Goal: Task Accomplishment & Management: Complete application form

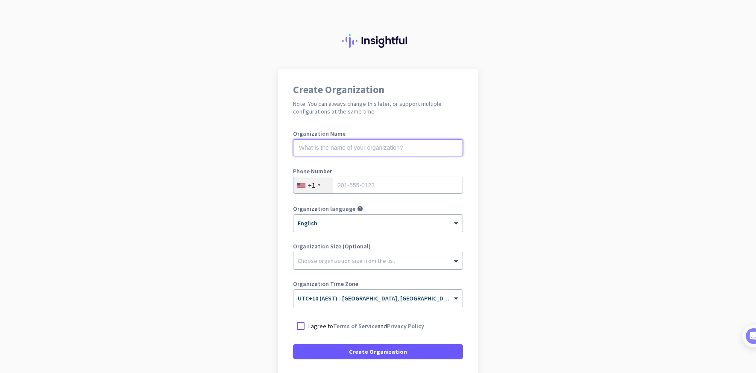
click at [352, 147] on input "text" at bounding box center [378, 147] width 170 height 17
click at [374, 187] on input "tel" at bounding box center [378, 185] width 170 height 17
click at [343, 147] on input "text" at bounding box center [378, 147] width 170 height 17
type input "Muscle Dazzle"
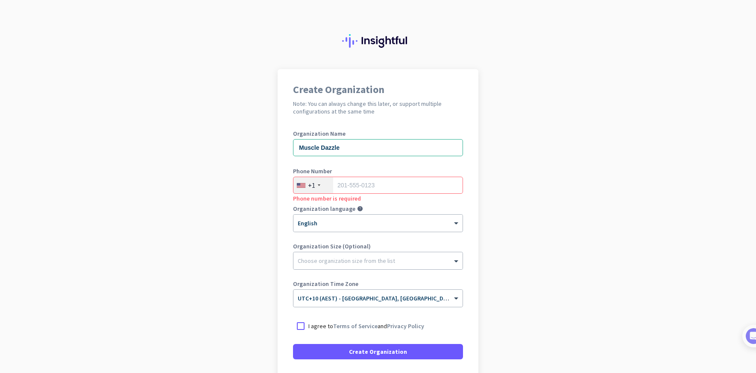
click at [320, 187] on div "+1" at bounding box center [313, 185] width 40 height 16
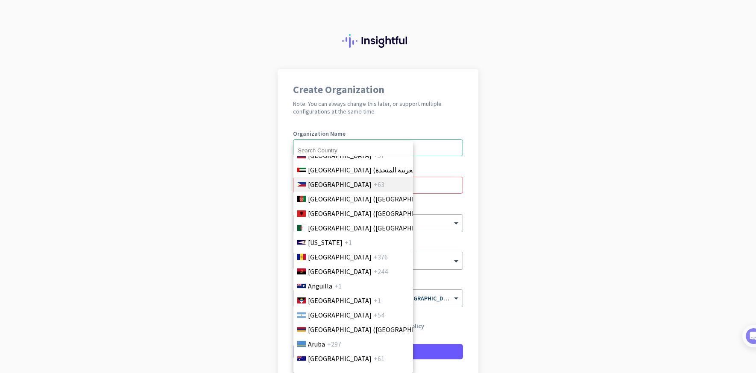
scroll to position [91, 0]
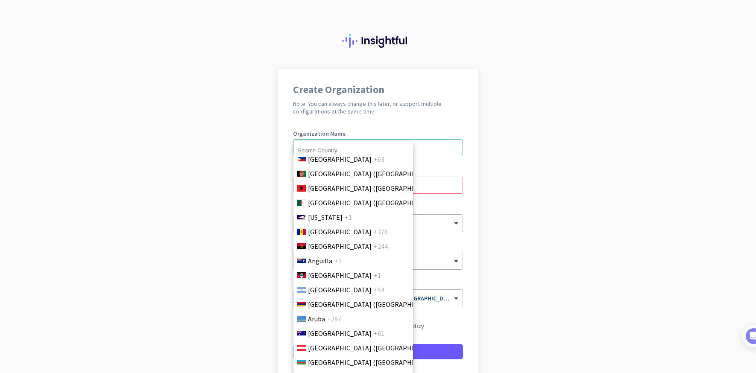
click at [374, 333] on span "+61" at bounding box center [379, 334] width 11 height 10
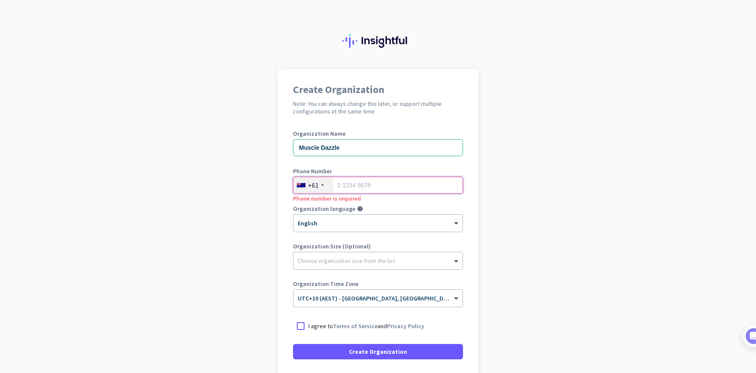
click at [359, 186] on input "tel" at bounding box center [378, 185] width 170 height 17
type input "0"
type input "0412884464"
click at [526, 177] on app-onboarding-organization "Create Organization Note: You can always change this later, or support multiple…" at bounding box center [378, 254] width 756 height 370
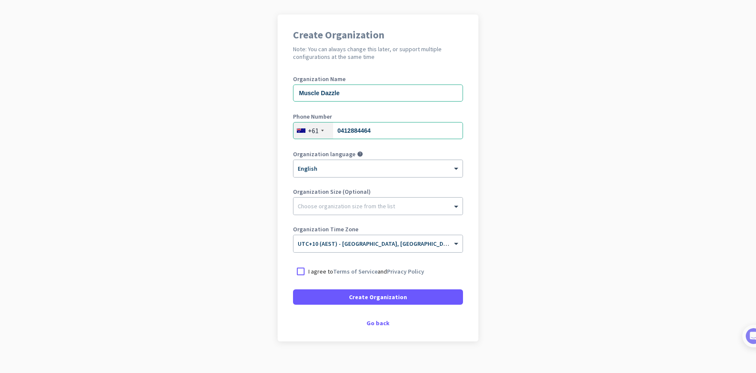
scroll to position [56, 0]
click at [342, 203] on div at bounding box center [377, 203] width 169 height 9
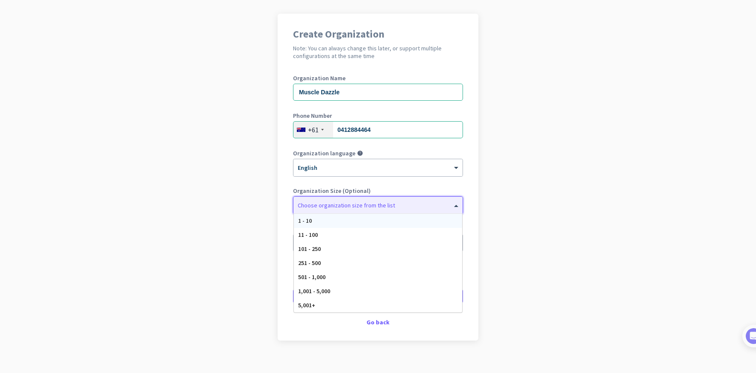
click at [364, 220] on div "1 - 10" at bounding box center [378, 221] width 168 height 14
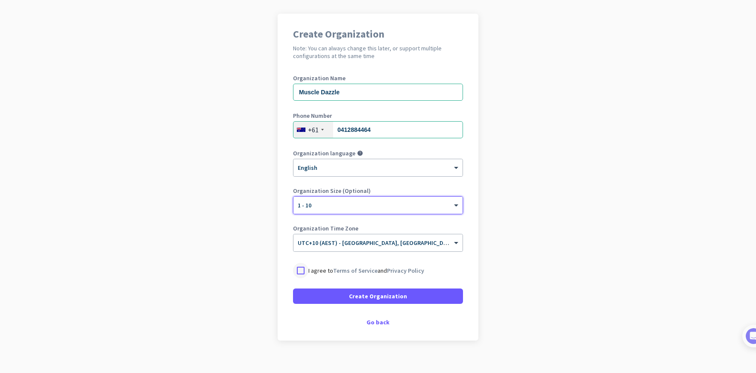
click at [303, 271] on div at bounding box center [300, 270] width 15 height 15
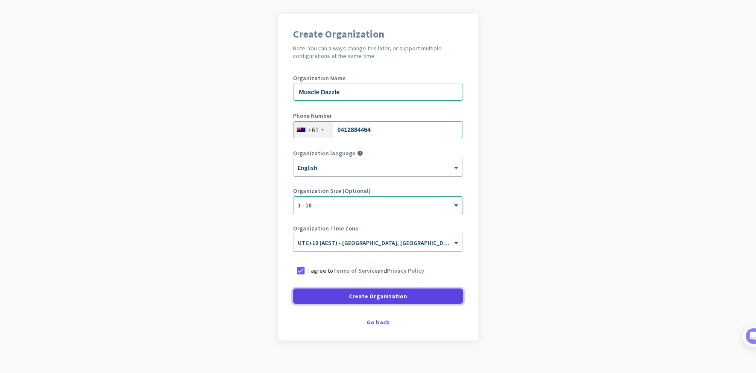
click at [398, 296] on span "Create Organization" at bounding box center [378, 296] width 58 height 9
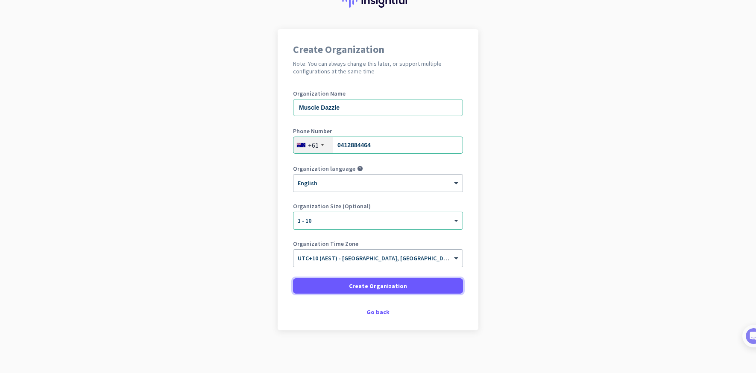
scroll to position [40, 0]
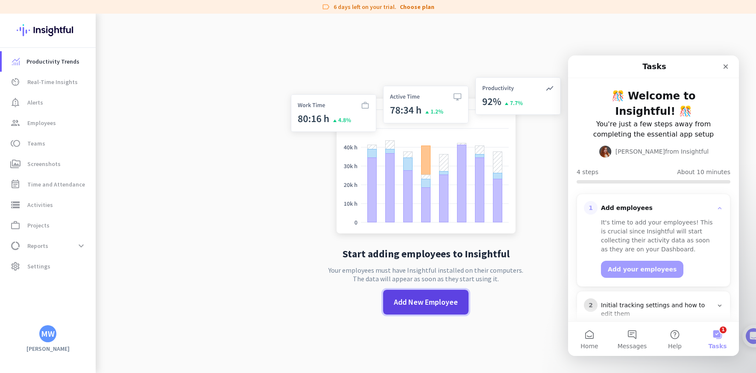
click at [440, 304] on span "Add New Employee" at bounding box center [426, 302] width 64 height 11
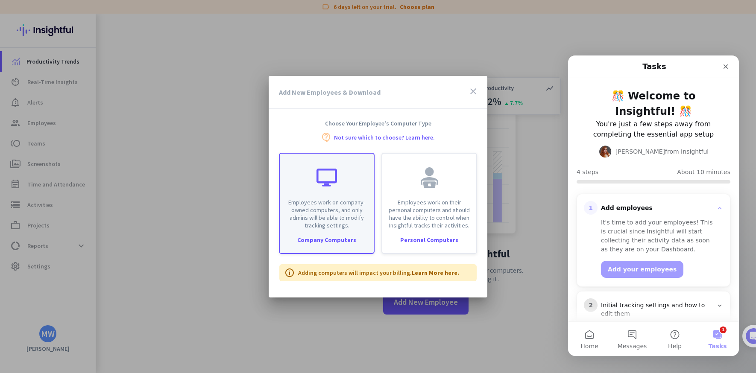
click at [344, 210] on p "Employees work on company-owned computers, and only admins will be able to modi…" at bounding box center [327, 214] width 84 height 31
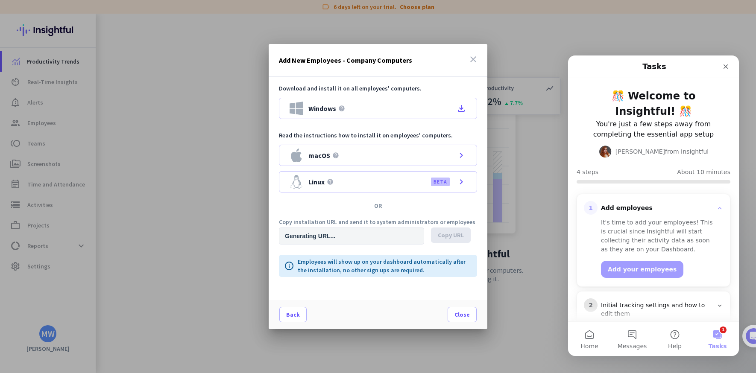
type input "[URL][DOMAIN_NAME]"
click at [404, 159] on div "macOS help chevron_right" at bounding box center [378, 155] width 198 height 21
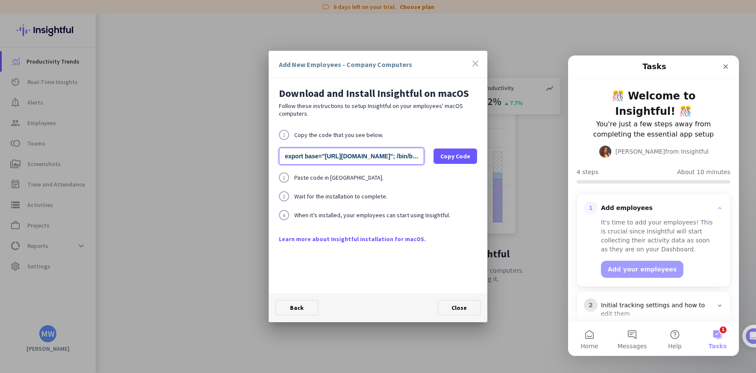
drag, startPoint x: 407, startPoint y: 156, endPoint x: 266, endPoint y: 155, distance: 141.4
click at [266, 155] on div "Add New Employees - Company Computers close Download and Install Insightful on …" at bounding box center [378, 186] width 756 height 373
click at [349, 158] on input "export base="[URL][DOMAIN_NAME]"; /bin/bash -c "organizationId="wqjfth_yzr9wpy0…" at bounding box center [351, 156] width 145 height 17
